Goal: Find specific page/section: Find specific page/section

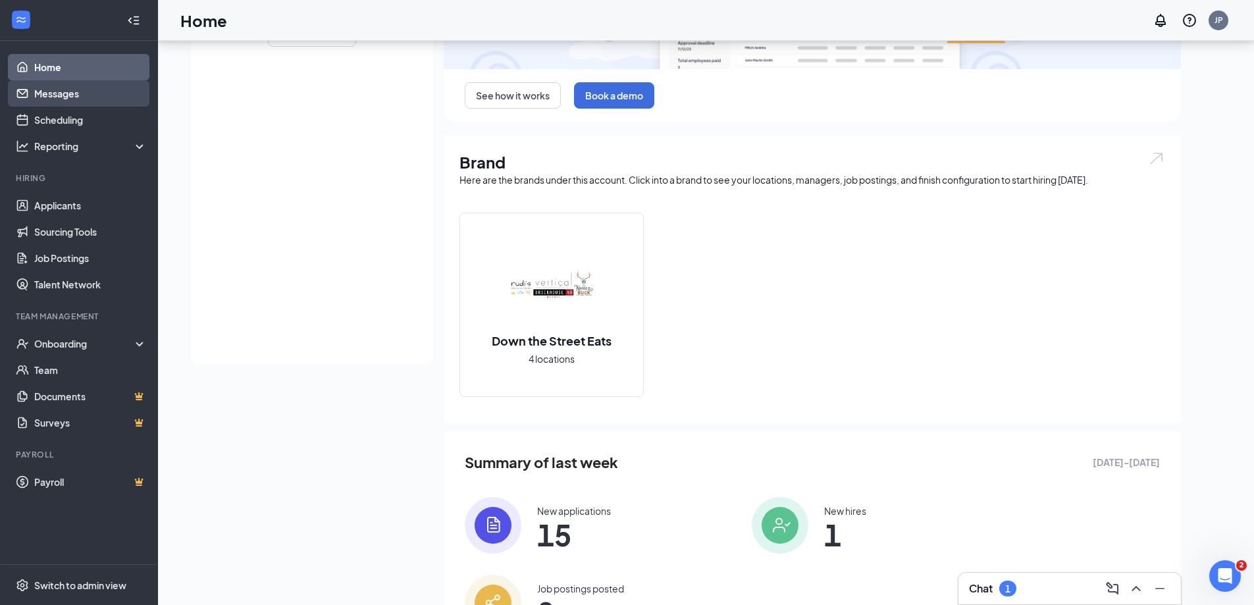
click at [84, 93] on link "Messages" at bounding box center [90, 93] width 113 height 26
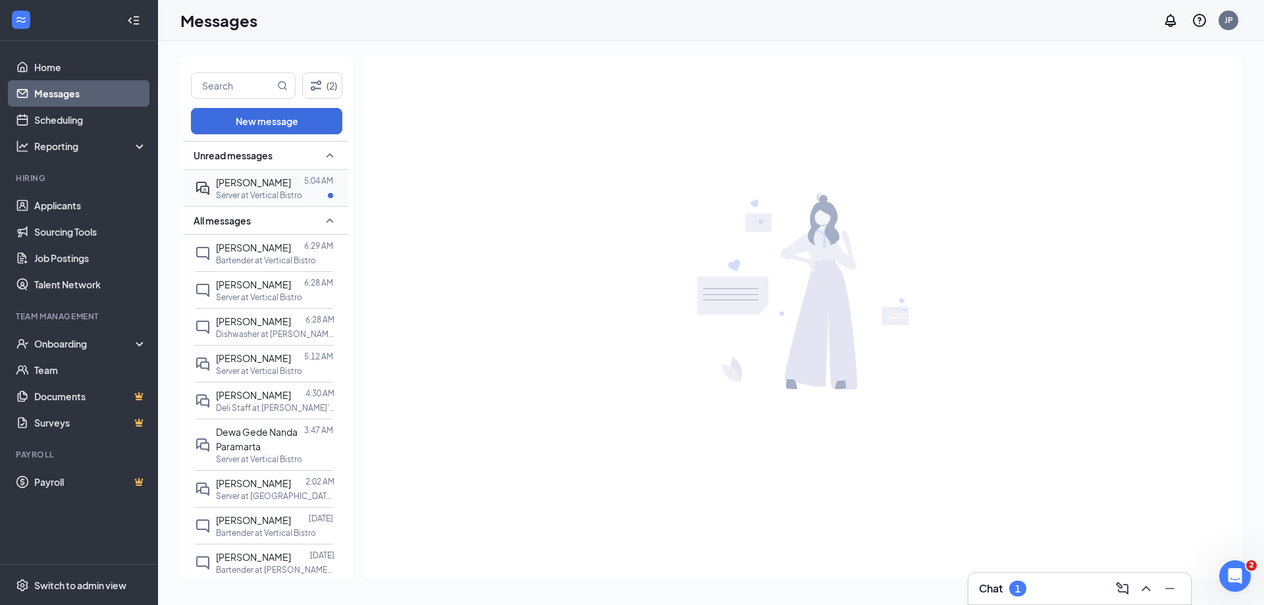
click at [242, 171] on div "[PERSON_NAME] 5:04 AM Server at Vertical Bistro" at bounding box center [264, 188] width 138 height 36
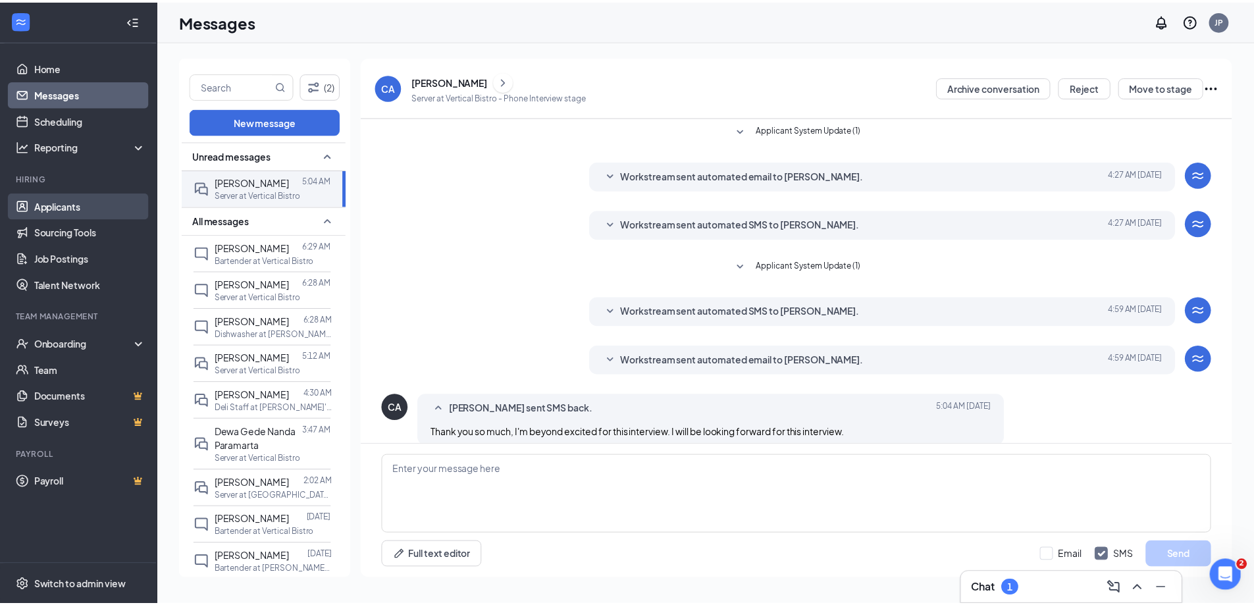
scroll to position [296, 0]
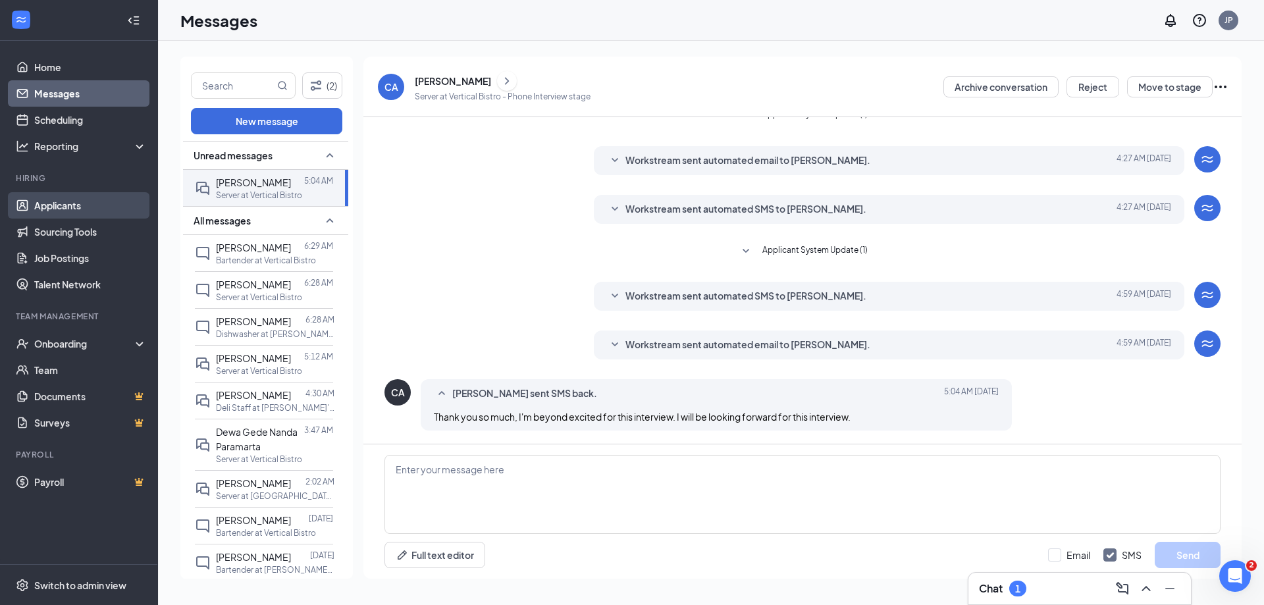
click at [70, 217] on link "Applicants" at bounding box center [90, 205] width 113 height 26
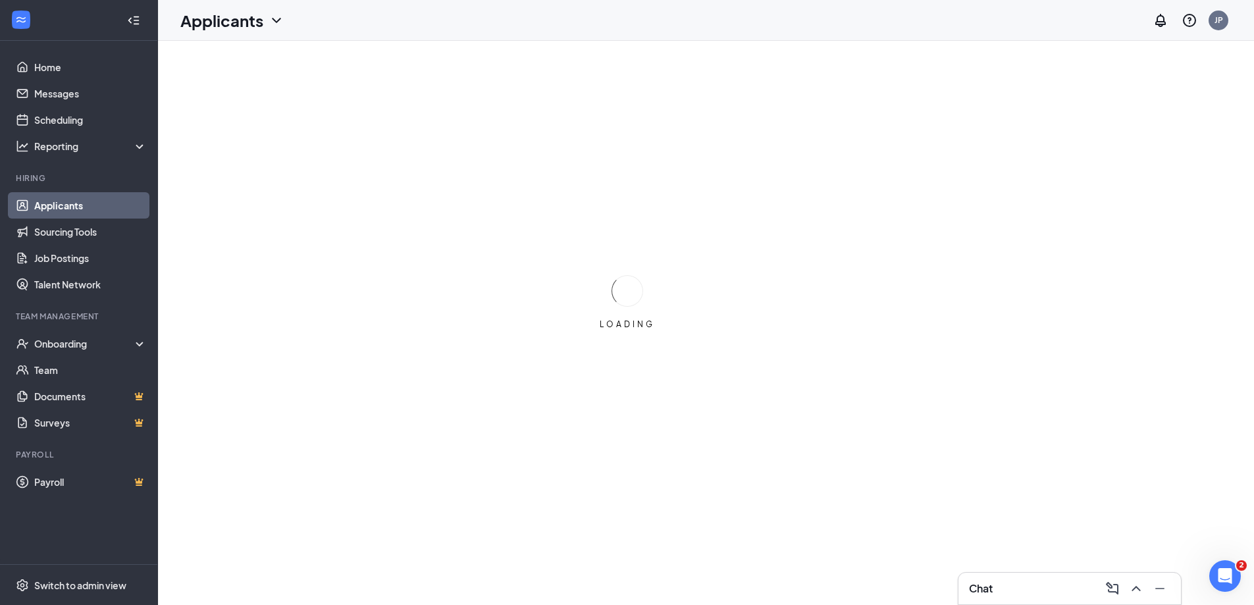
click at [92, 209] on link "Applicants" at bounding box center [90, 205] width 113 height 26
